Goal: Task Accomplishment & Management: Complete application form

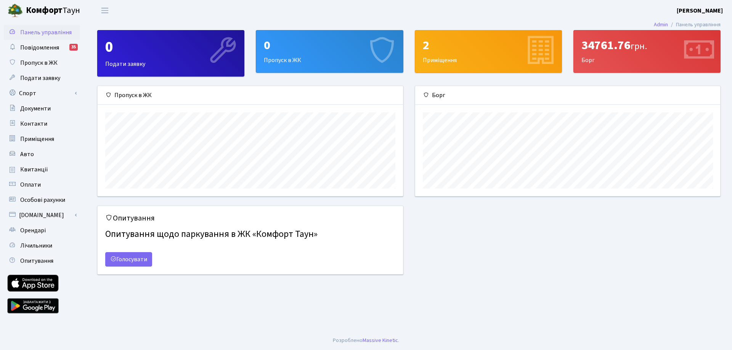
scroll to position [110, 305]
click at [281, 62] on div "0 Пропуск в ЖК" at bounding box center [329, 52] width 146 height 42
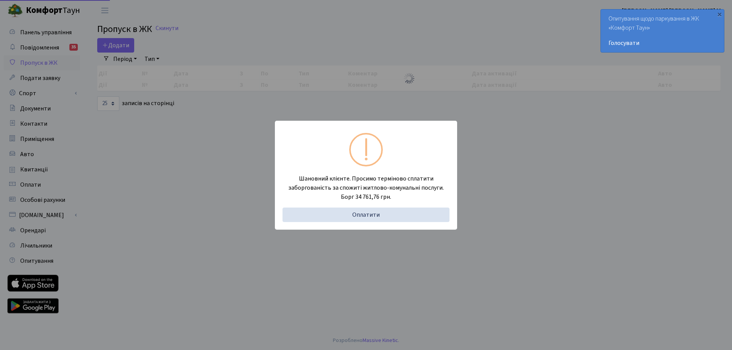
select select "25"
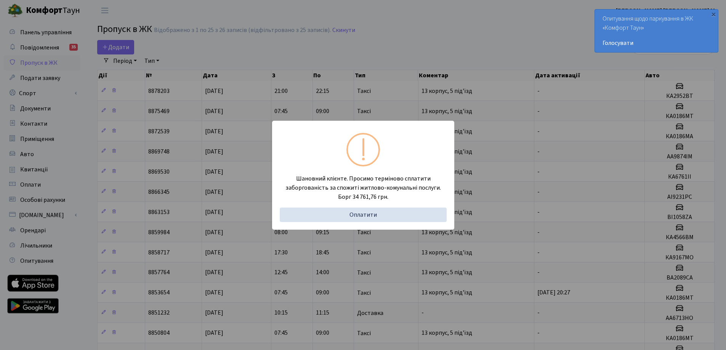
click at [376, 37] on div "Шановний клієнте. Просимо терміново сплатити заборгованість за спожиті житлово-…" at bounding box center [363, 175] width 726 height 350
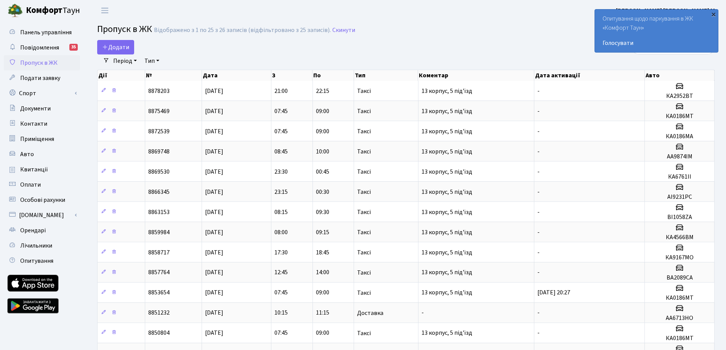
click at [713, 16] on div "×" at bounding box center [714, 14] width 8 height 8
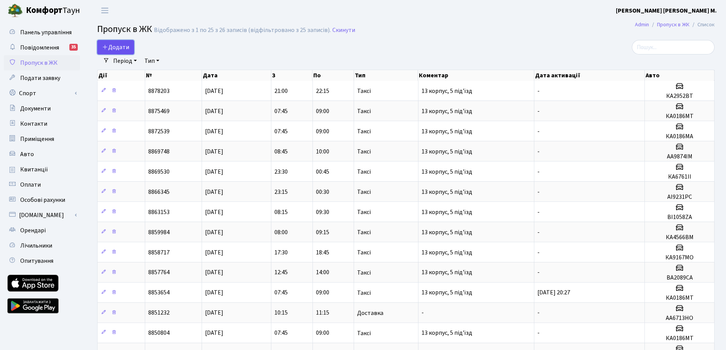
click at [122, 46] on span "Додати" at bounding box center [115, 47] width 27 height 8
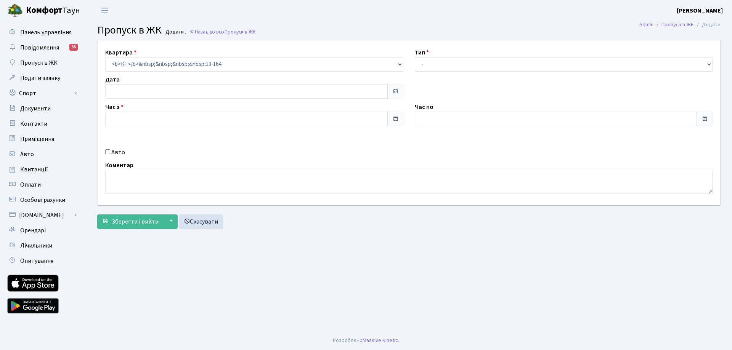
type input "[DATE]"
type input "16:30"
type input "17:30"
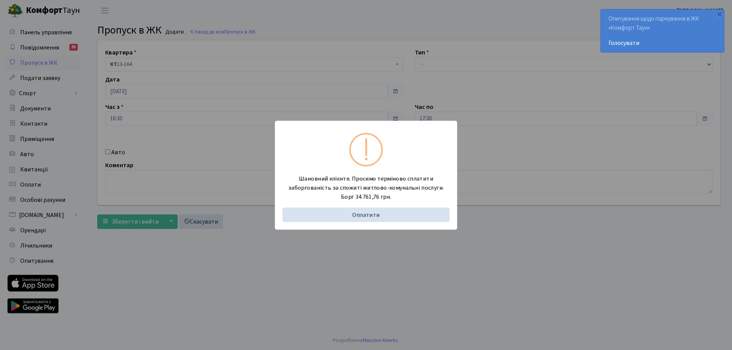
click at [408, 35] on div "Шановний клієнте. Просимо терміново сплатити заборгованість за спожиті житлово-…" at bounding box center [366, 175] width 732 height 350
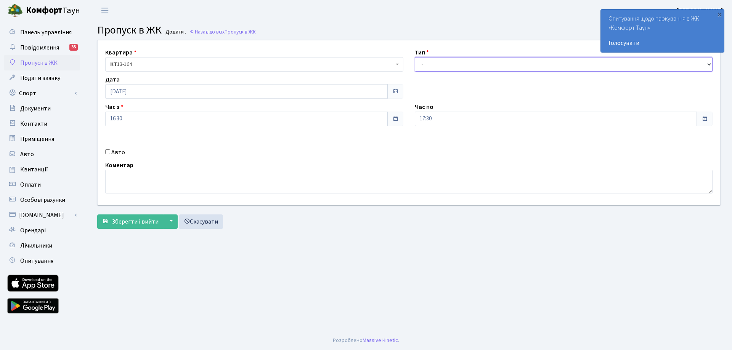
click at [431, 63] on select "- Доставка Таксі Гості Сервіс" at bounding box center [564, 64] width 298 height 14
select select "3"
click at [415, 57] on select "- Доставка Таксі Гості Сервіс" at bounding box center [564, 64] width 298 height 14
click at [240, 181] on textarea at bounding box center [408, 182] width 607 height 24
click at [130, 179] on textarea "[PERSON_NAME] 13 корпус, 5 під'їзд" at bounding box center [408, 182] width 607 height 24
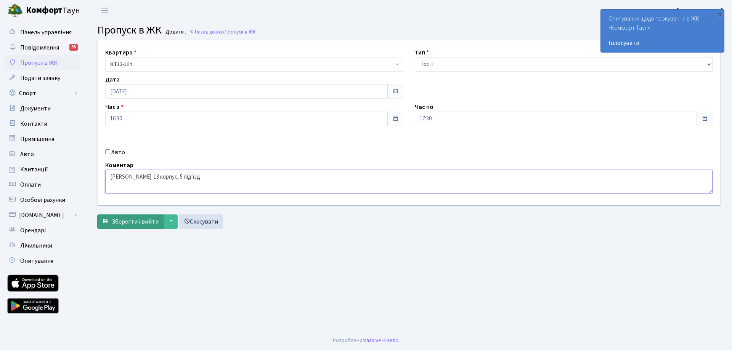
type textarea "[PERSON_NAME] 13 корпус, 5 під'їзд"
click at [132, 223] on span "Зберегти і вийти" at bounding box center [135, 222] width 47 height 8
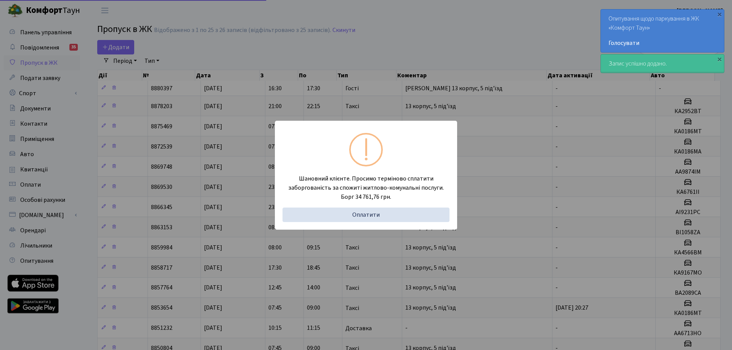
select select "25"
click at [480, 37] on div "Шановний клієнте. Просимо терміново сплатити заборгованість за спожиті житлово-…" at bounding box center [363, 175] width 726 height 350
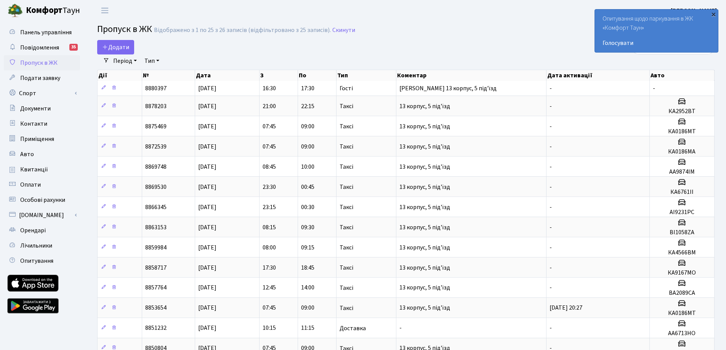
click at [715, 16] on div "×" at bounding box center [714, 14] width 8 height 8
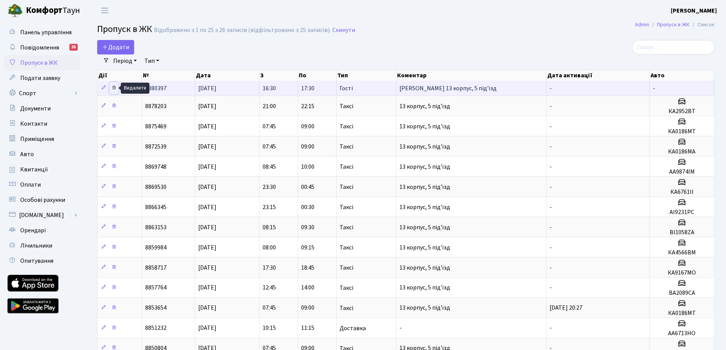
click at [116, 88] on icon at bounding box center [113, 87] width 5 height 5
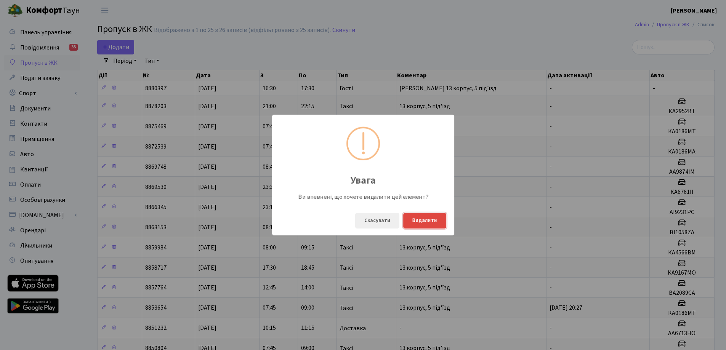
click at [435, 223] on button "Видалити" at bounding box center [424, 221] width 43 height 16
